Goal: Information Seeking & Learning: Learn about a topic

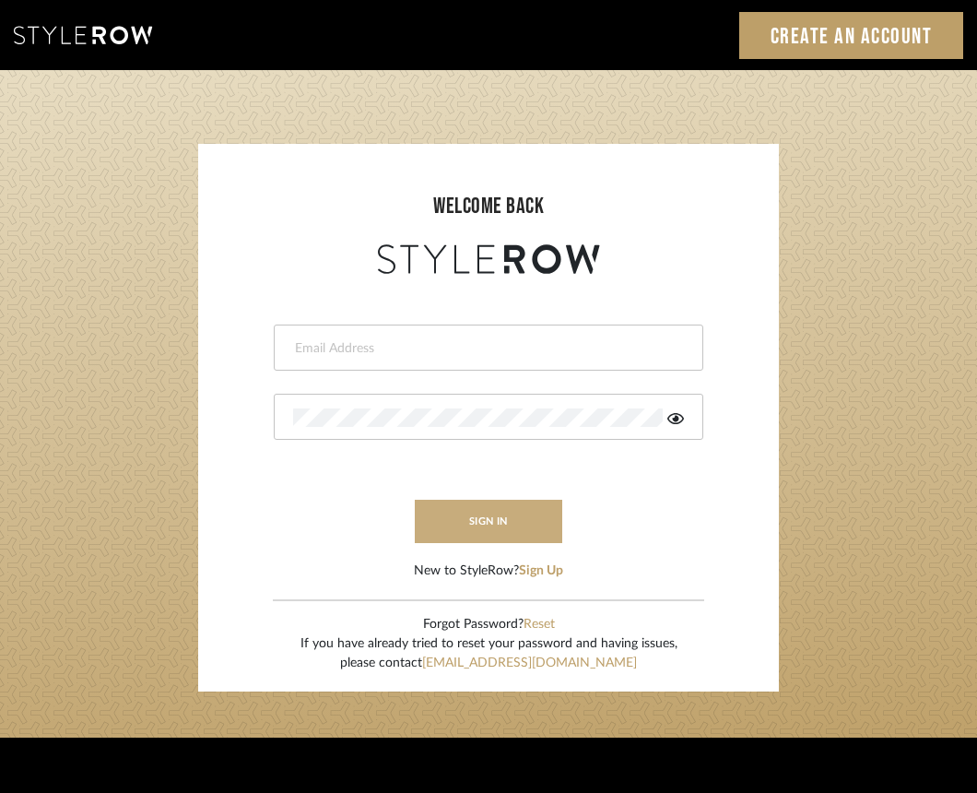
type input "hannah@roomerslimited.com"
click at [474, 529] on button "sign in" at bounding box center [489, 521] width 148 height 43
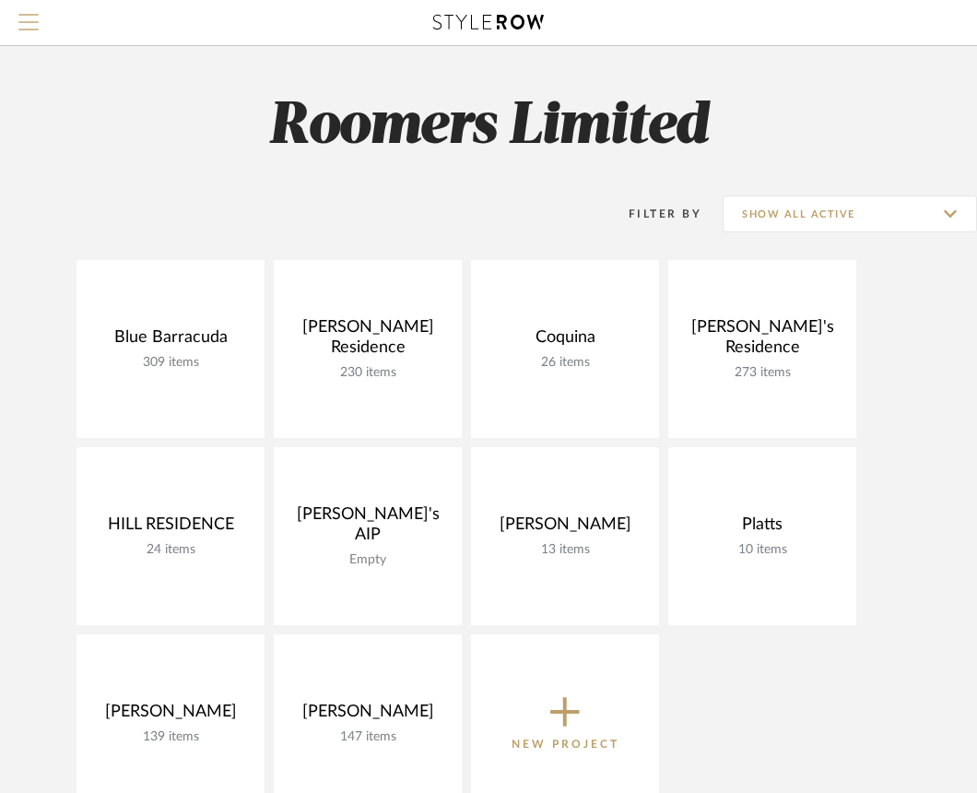
click at [26, 16] on span "Menu" at bounding box center [28, 15] width 20 height 2
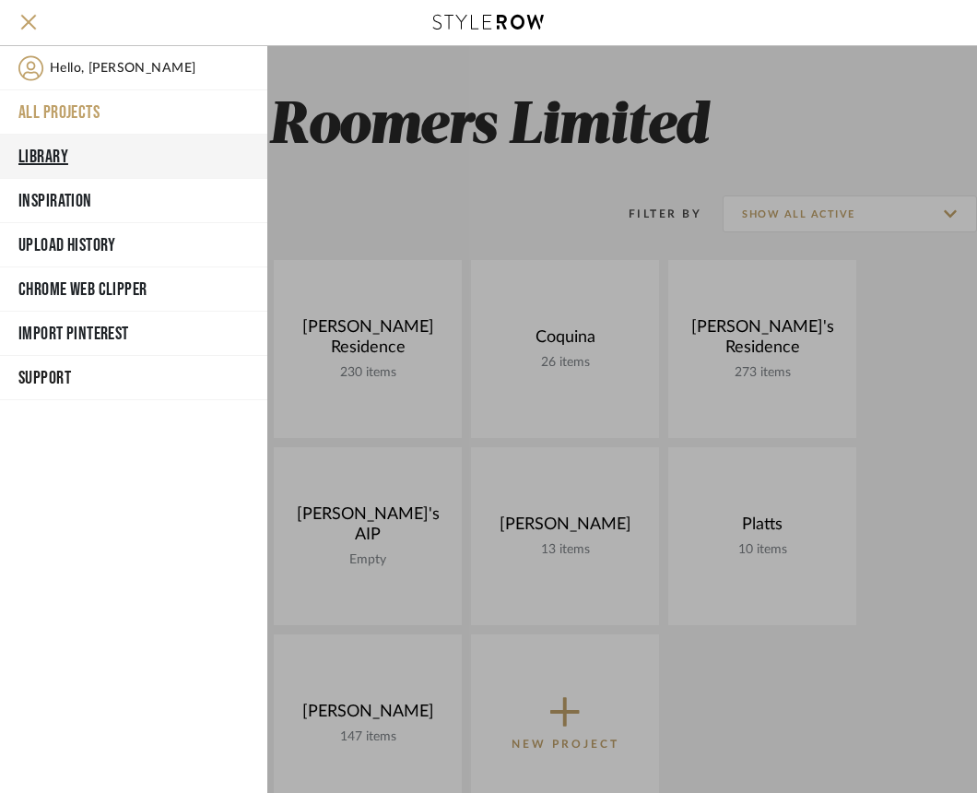
click at [64, 148] on button "Library" at bounding box center [133, 157] width 267 height 44
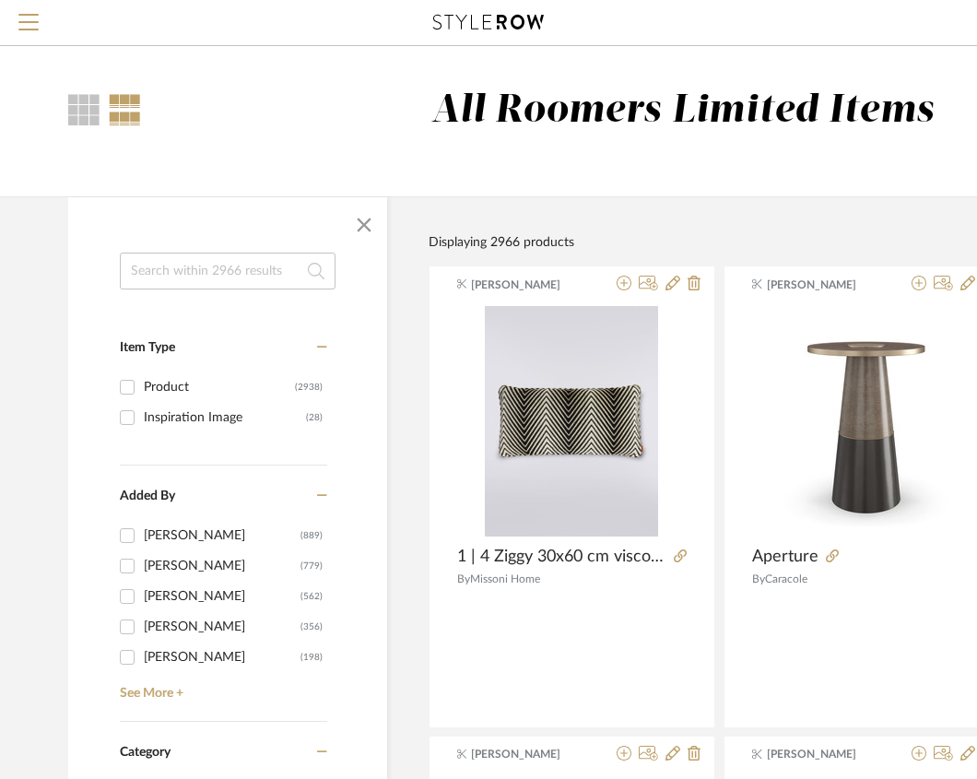
click at [233, 274] on input at bounding box center [228, 271] width 216 height 37
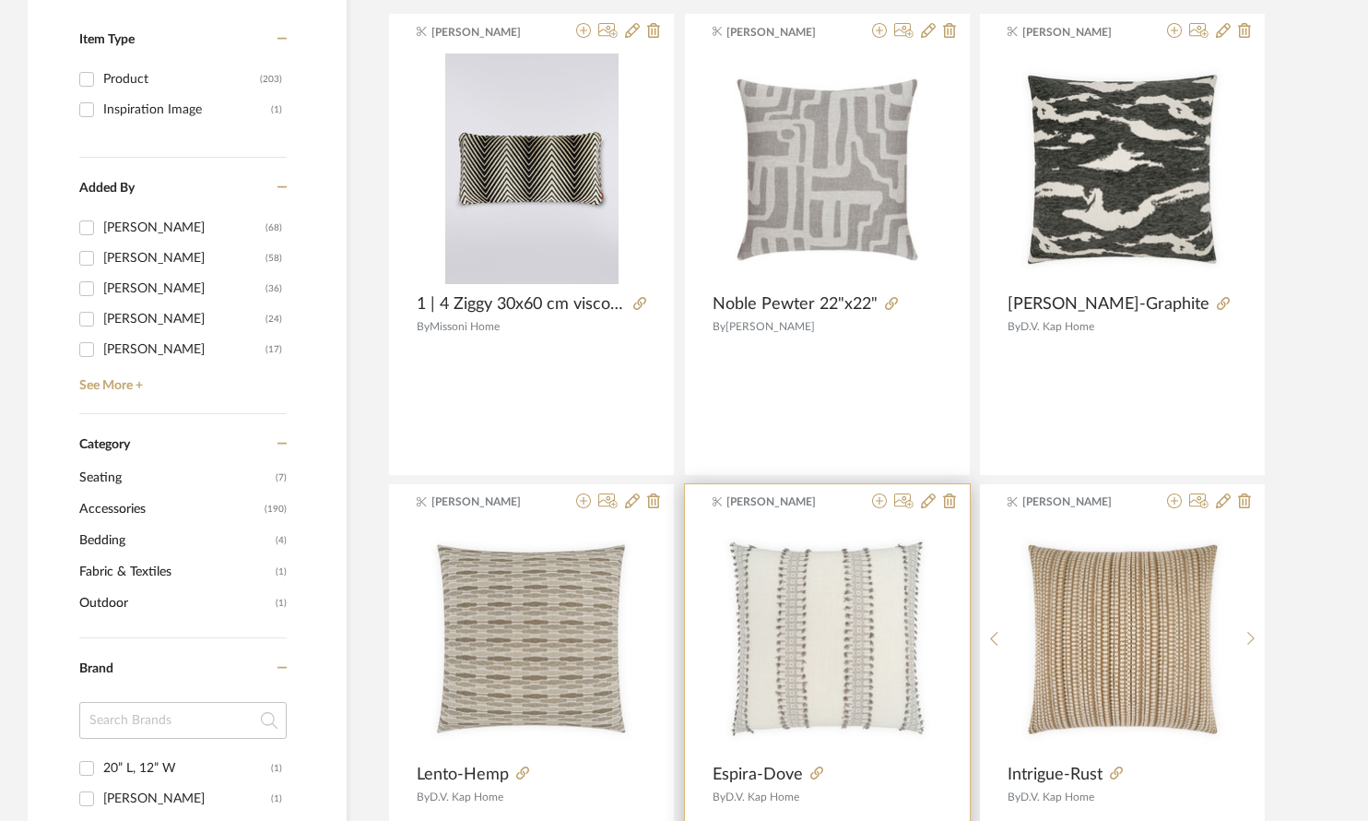
scroll to position [461, 0]
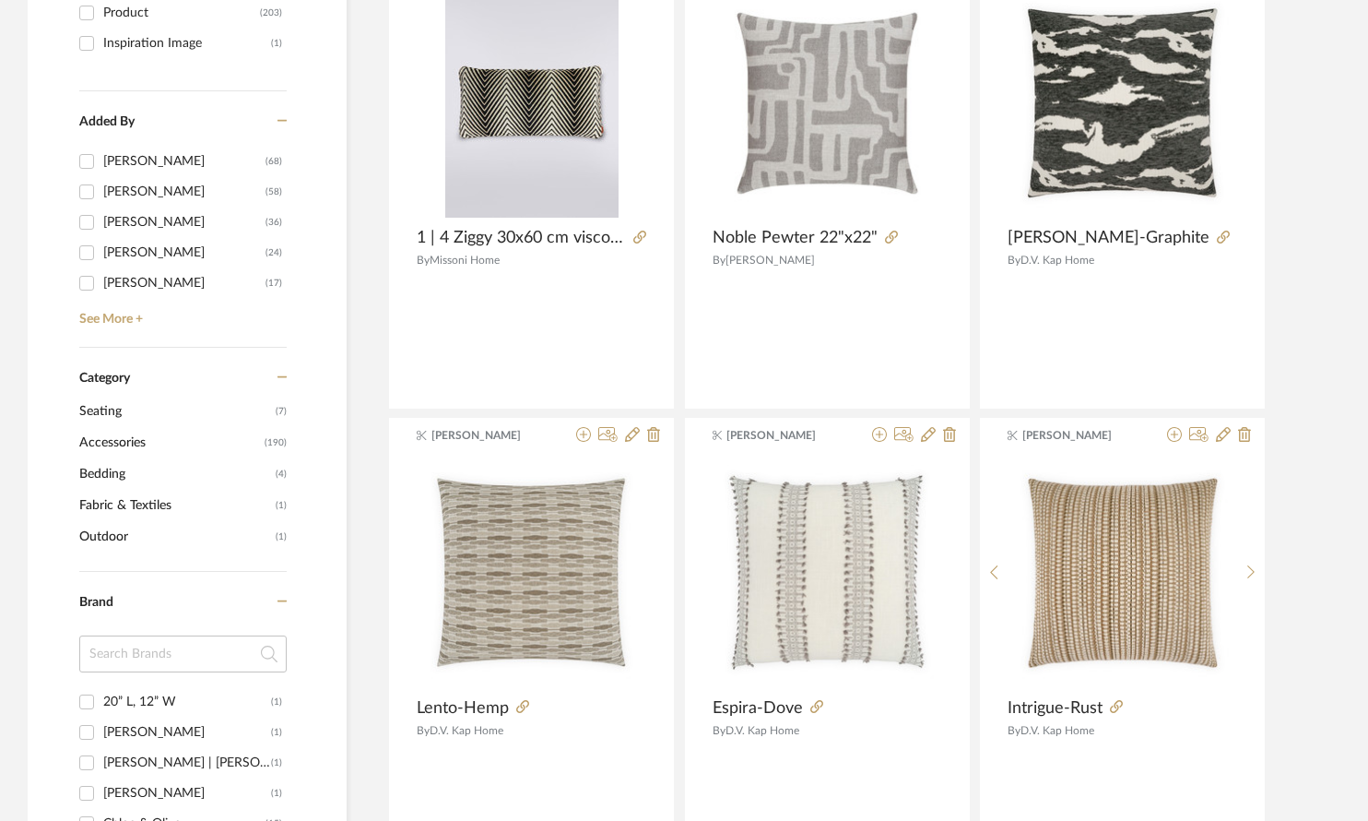
type input "pillow"
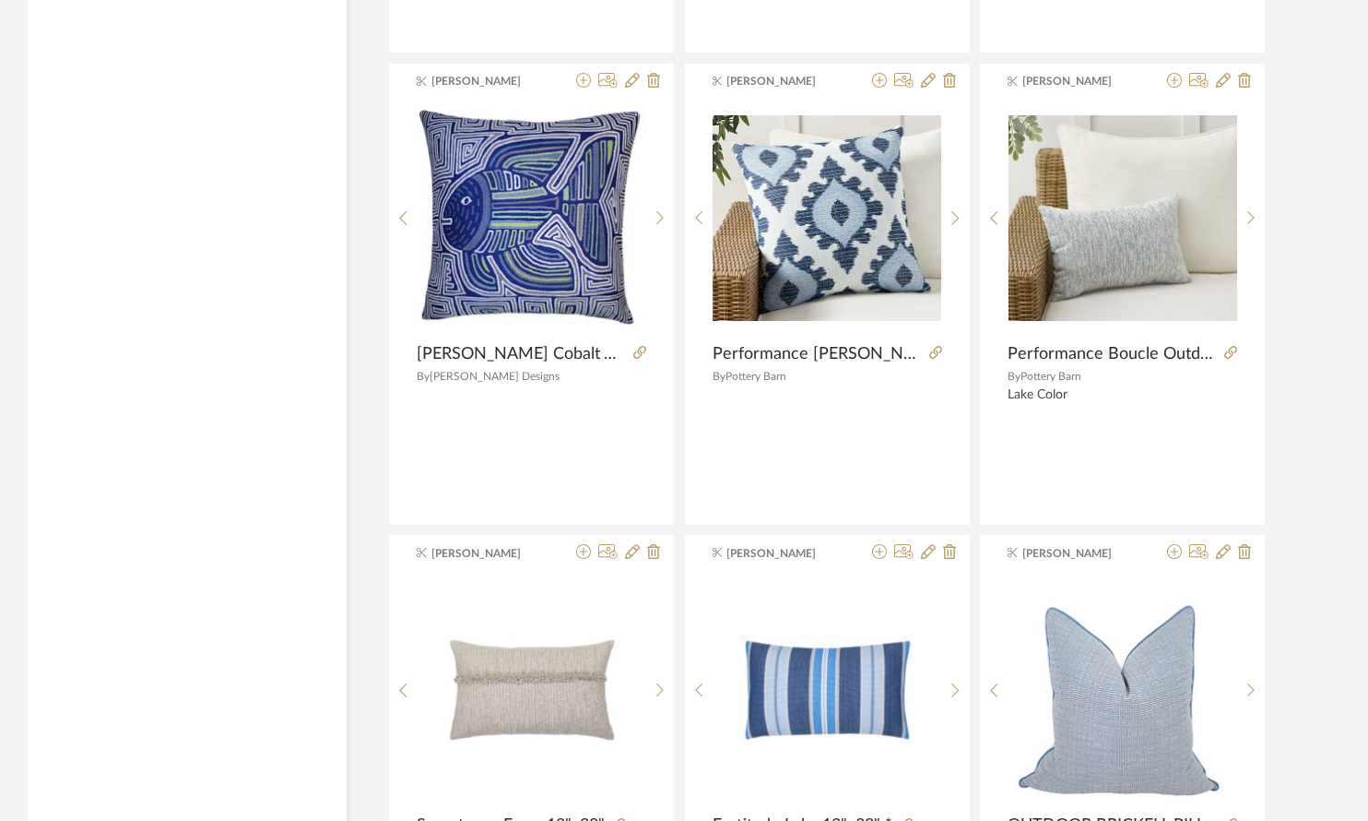
scroll to position [2674, 0]
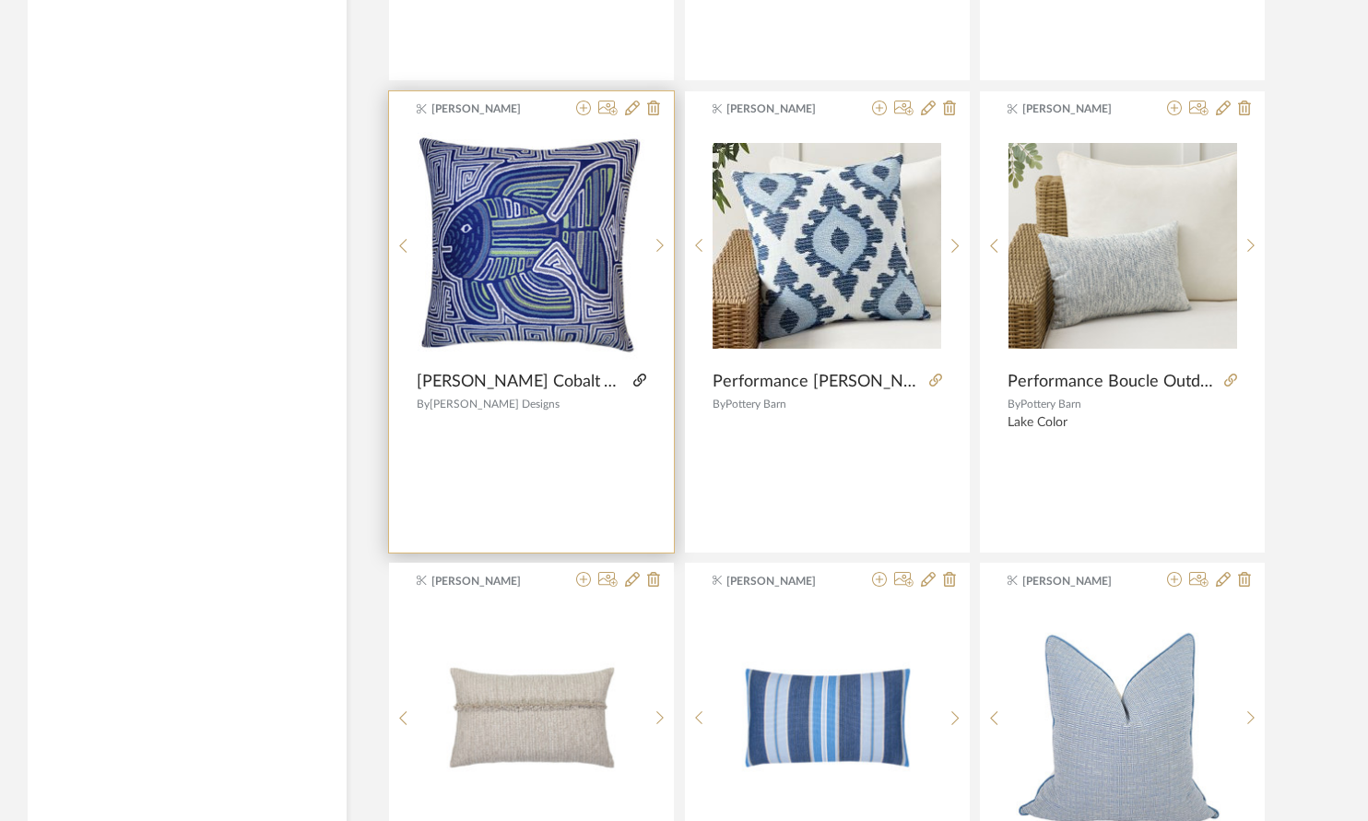
click at [636, 380] on icon at bounding box center [639, 379] width 13 height 13
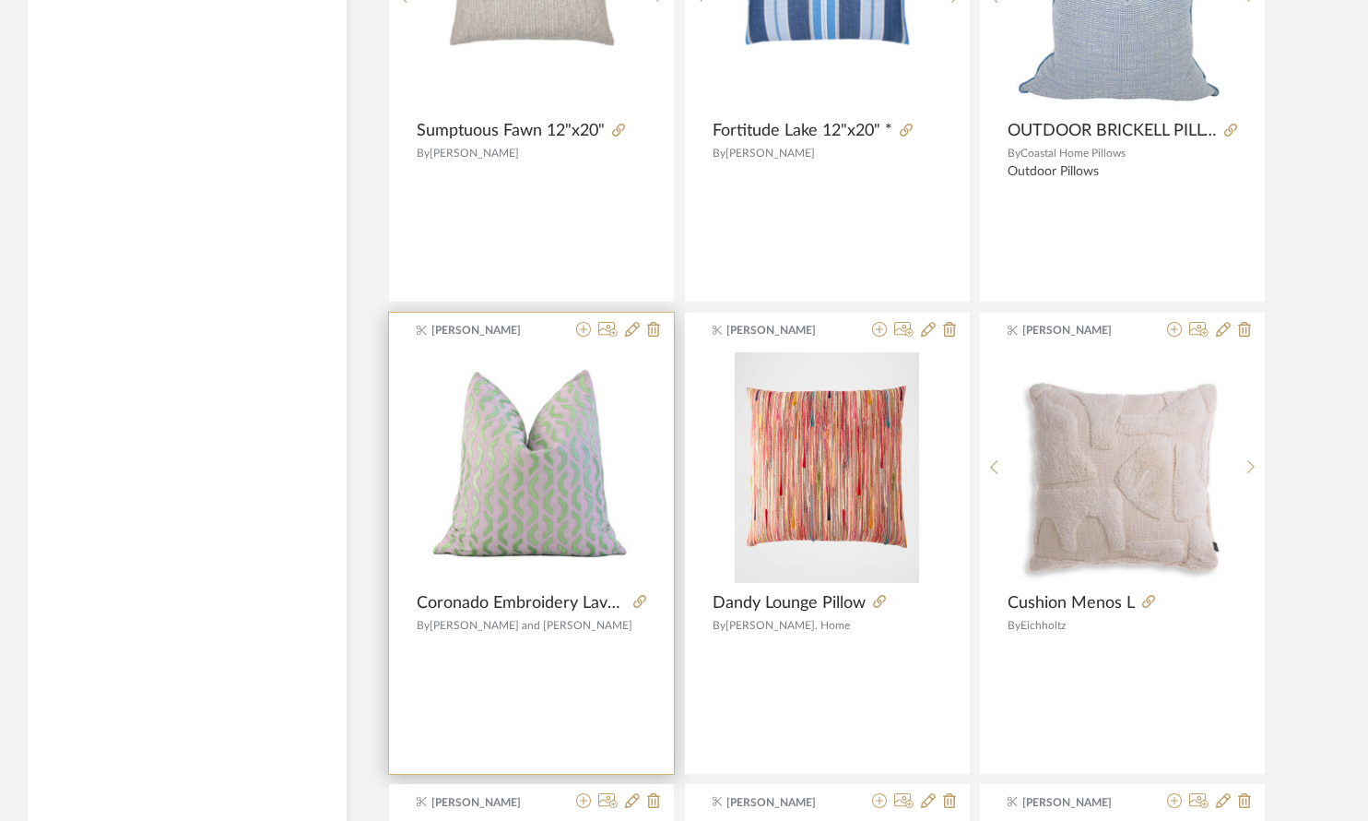
scroll to position [3411, 0]
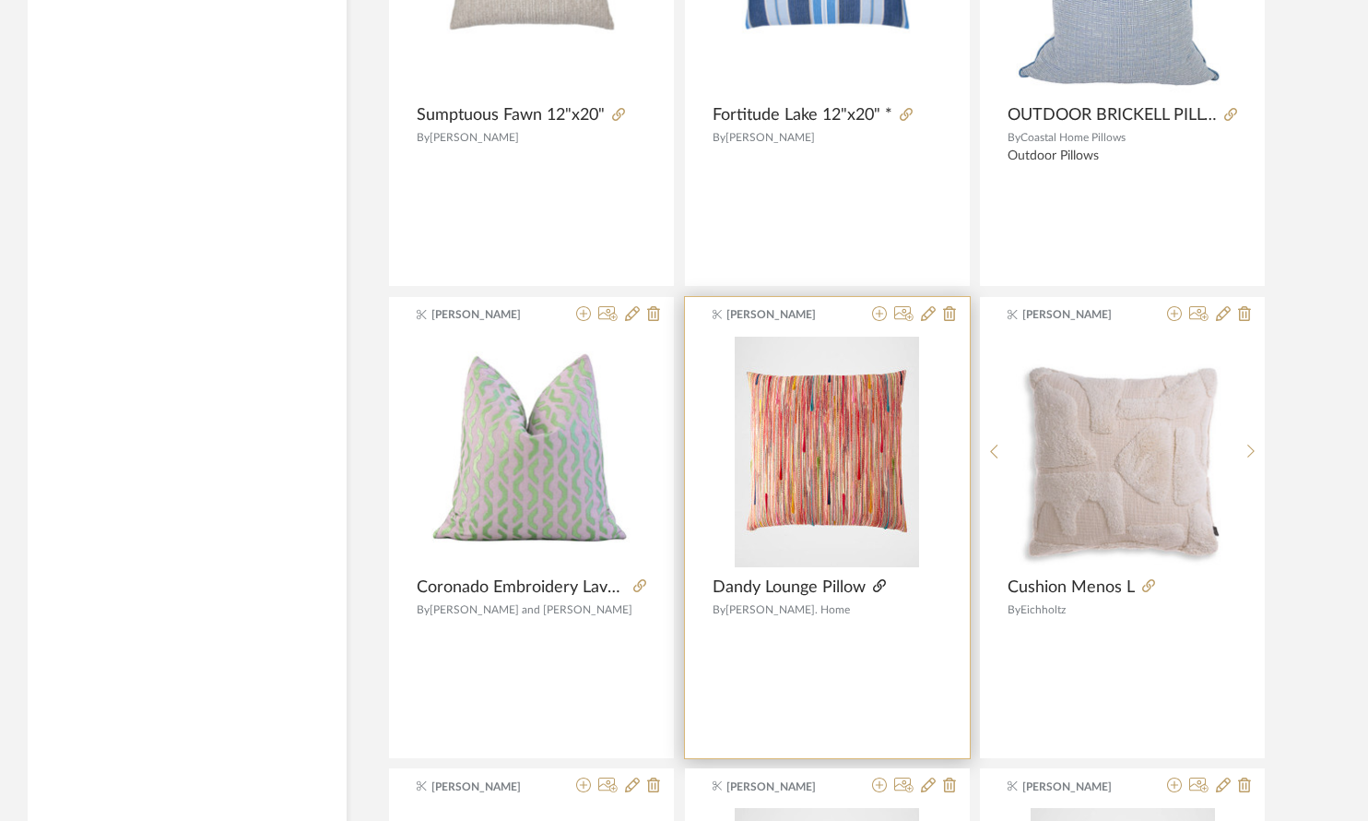
click at [875, 585] on icon at bounding box center [879, 585] width 13 height 13
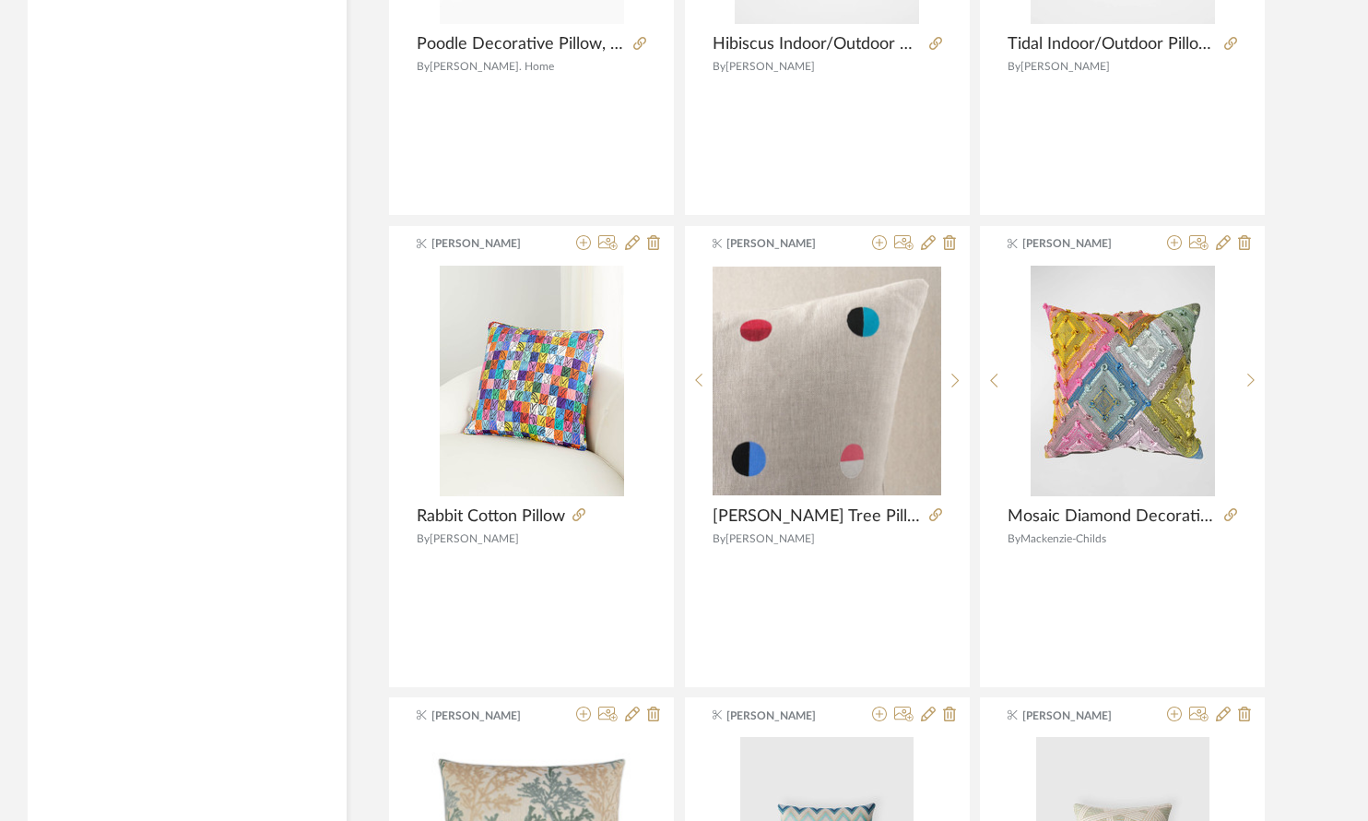
scroll to position [4517, 0]
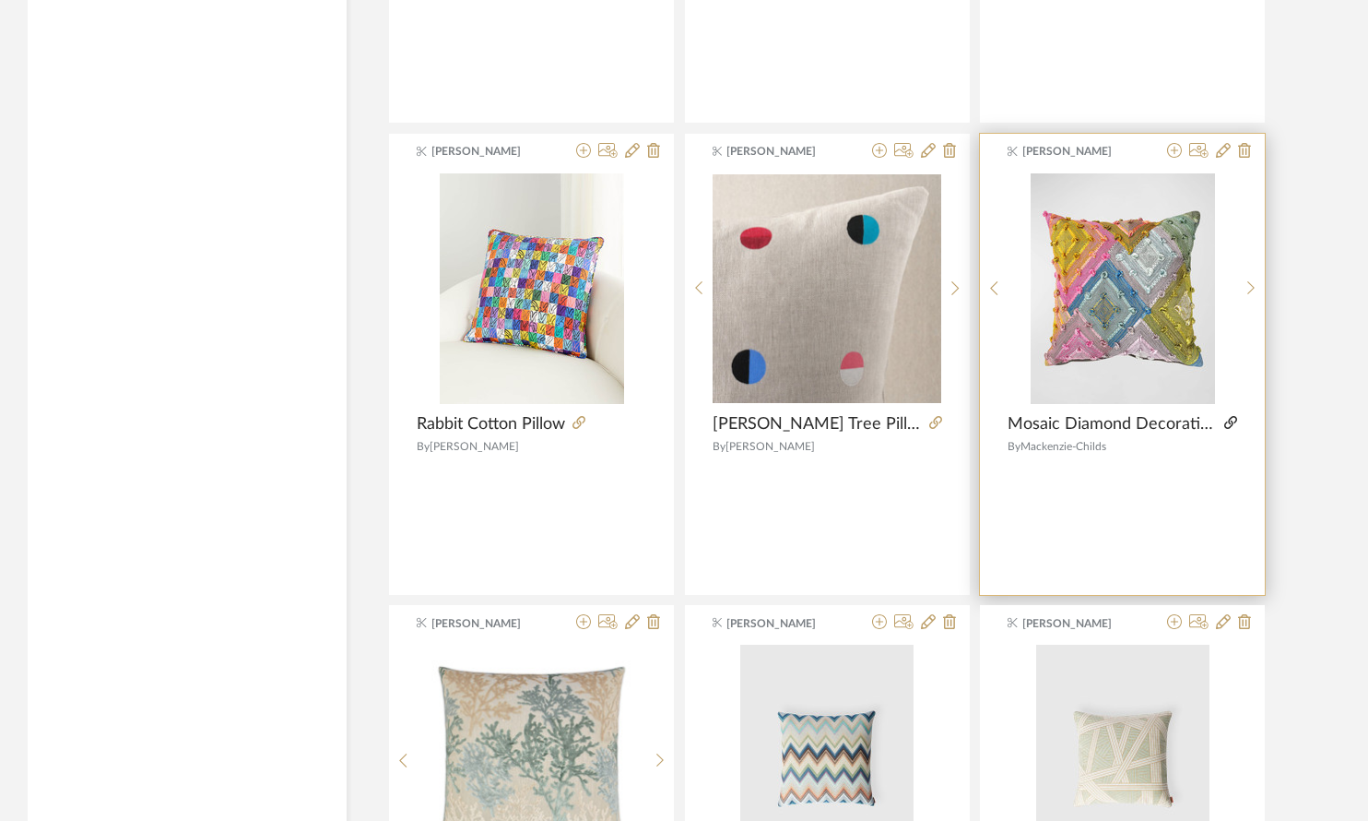
click at [989, 421] on icon at bounding box center [1230, 422] width 13 height 13
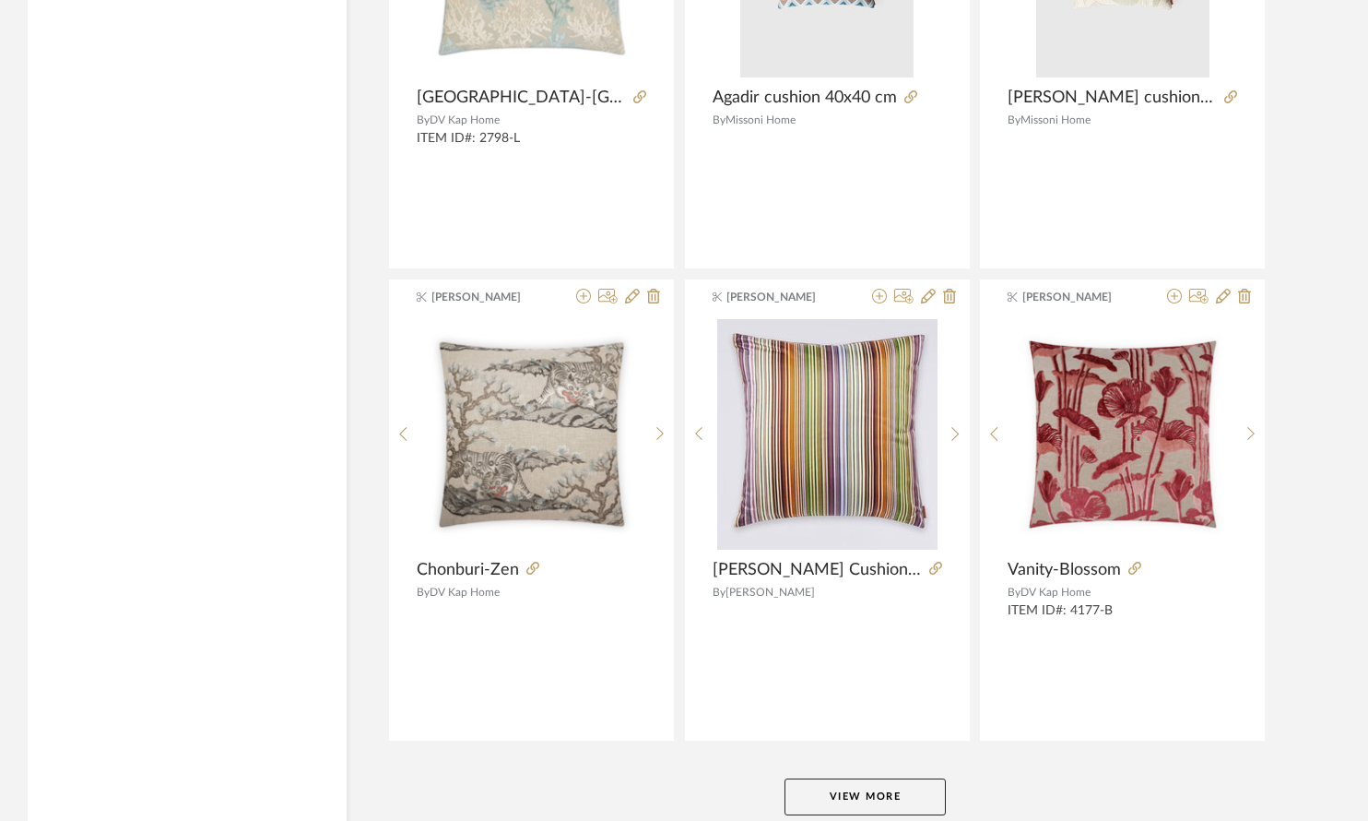
scroll to position [5347, 0]
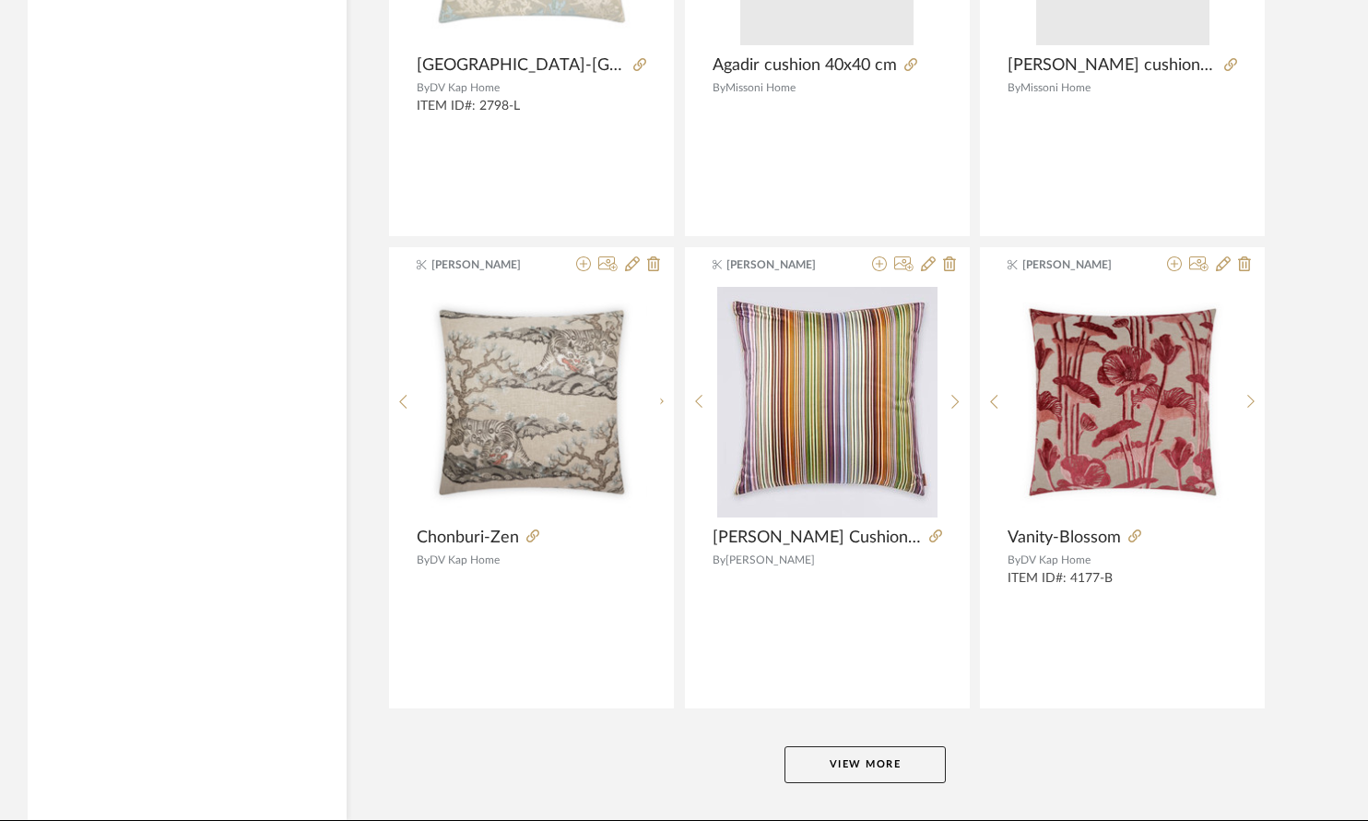
click at [842, 765] on button "View More" at bounding box center [865, 764] width 161 height 37
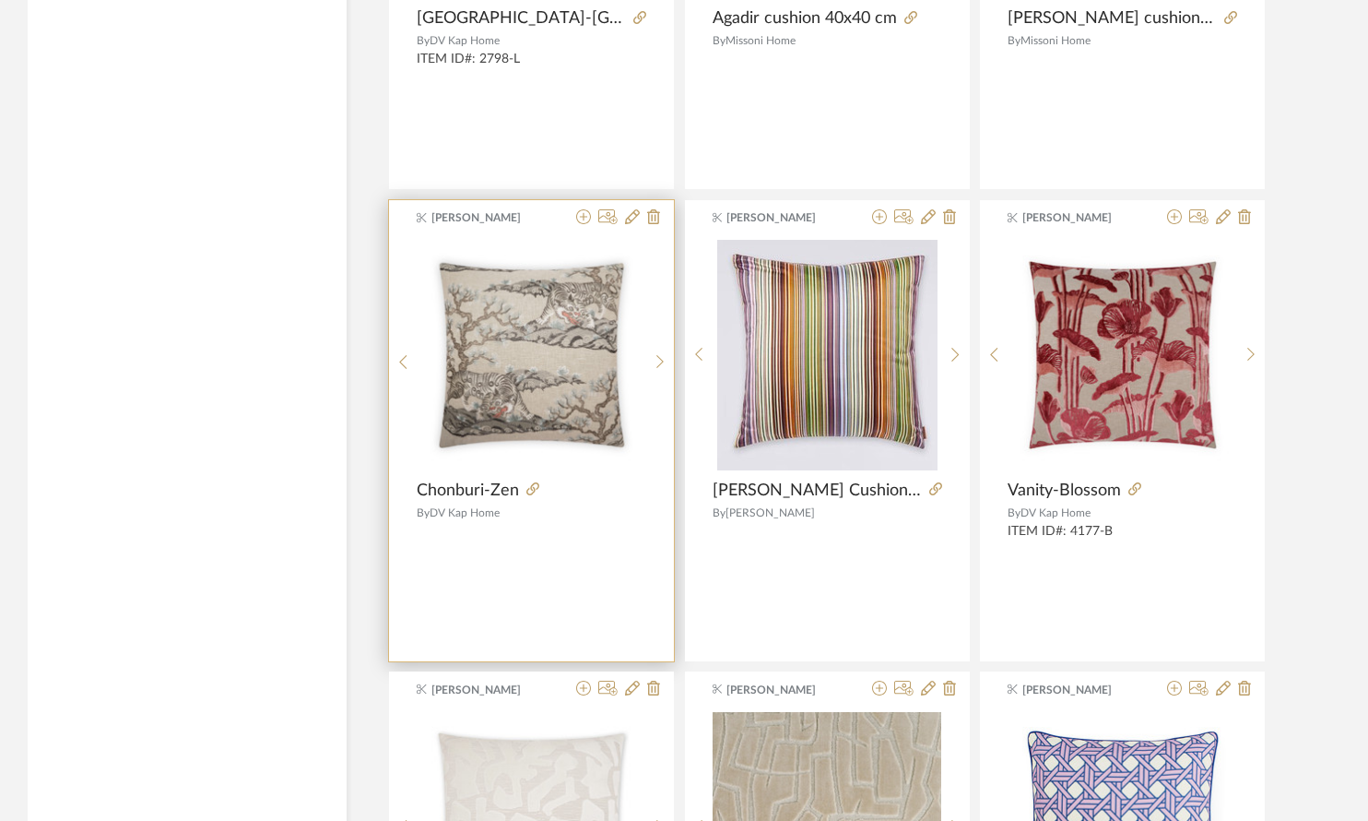
scroll to position [5439, 0]
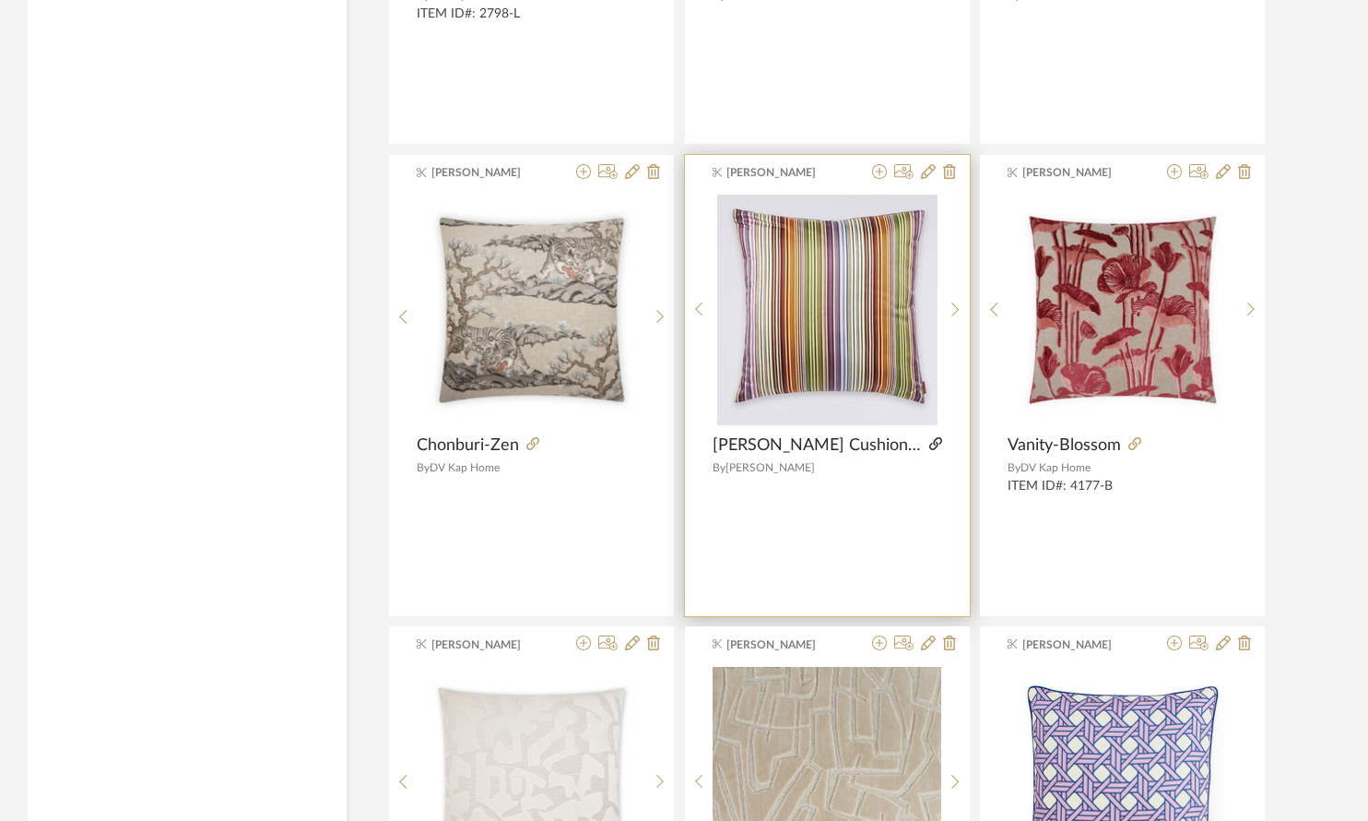
click at [929, 442] on icon at bounding box center [935, 443] width 13 height 13
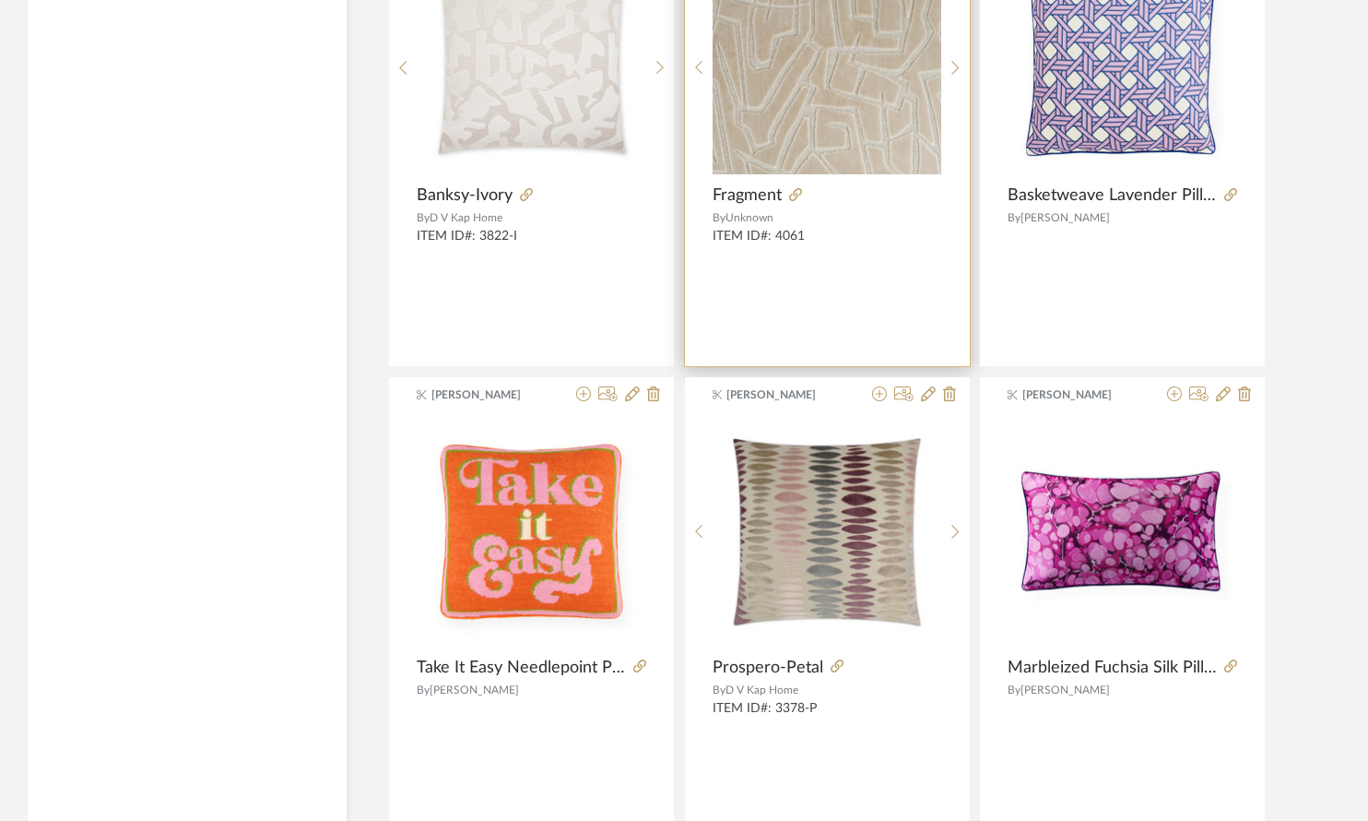
scroll to position [6085, 0]
